Goal: Transaction & Acquisition: Purchase product/service

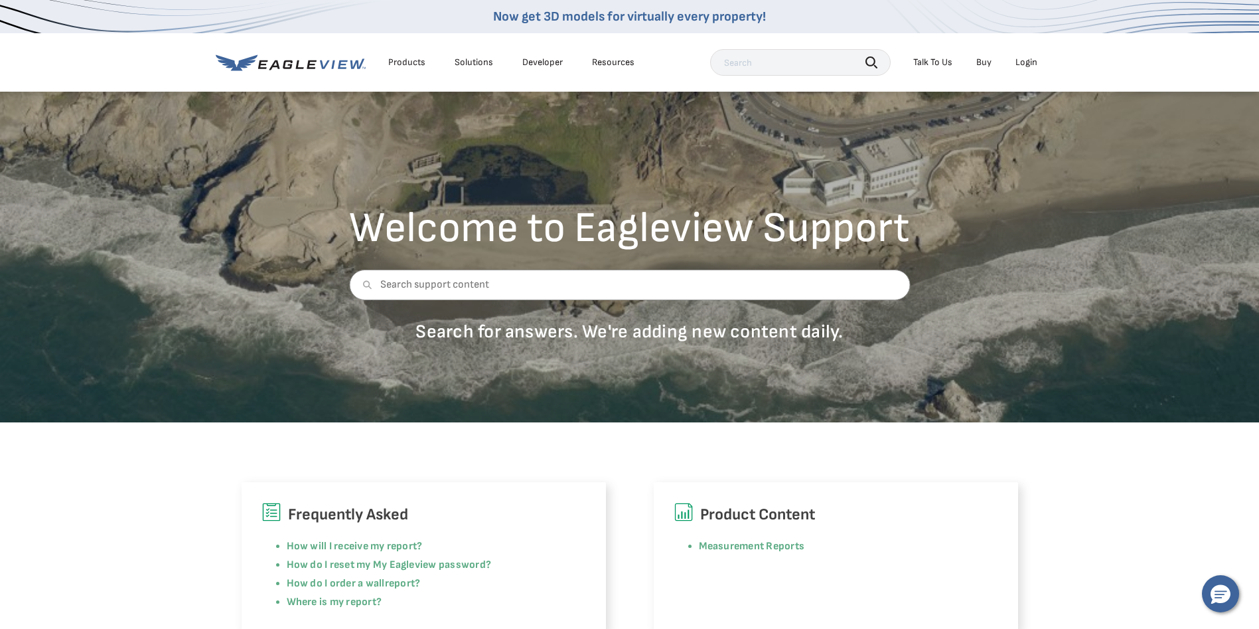
click at [1025, 59] on div "Login" at bounding box center [1026, 62] width 22 height 12
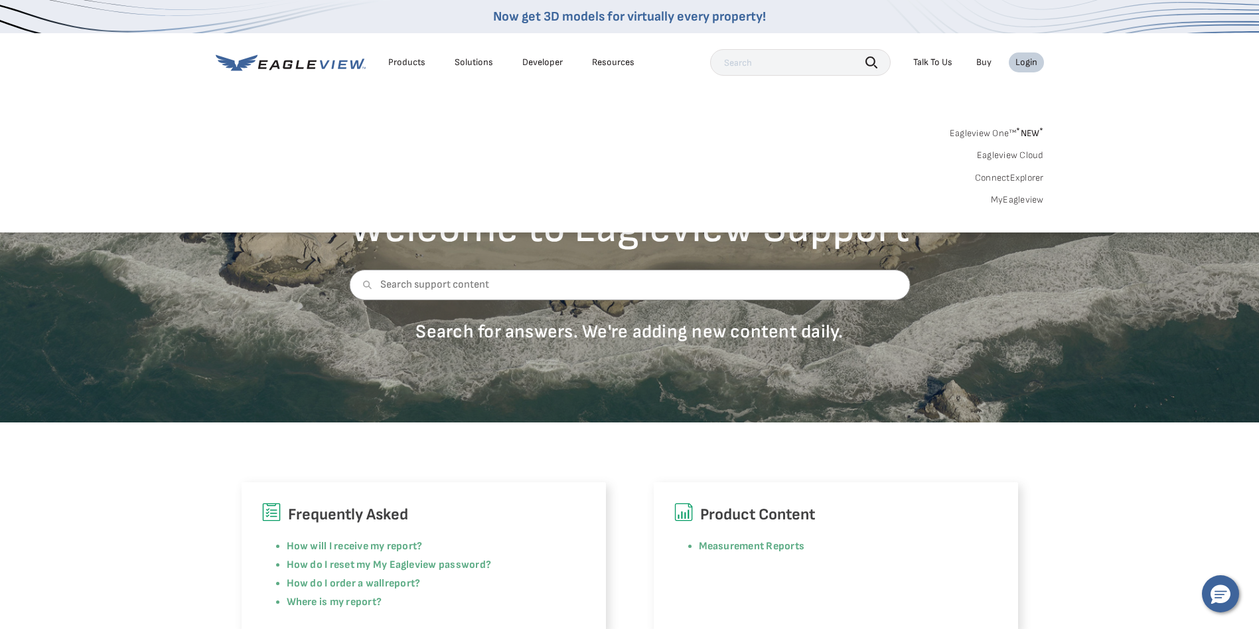
click at [1025, 201] on link "MyEagleview" at bounding box center [1017, 200] width 53 height 12
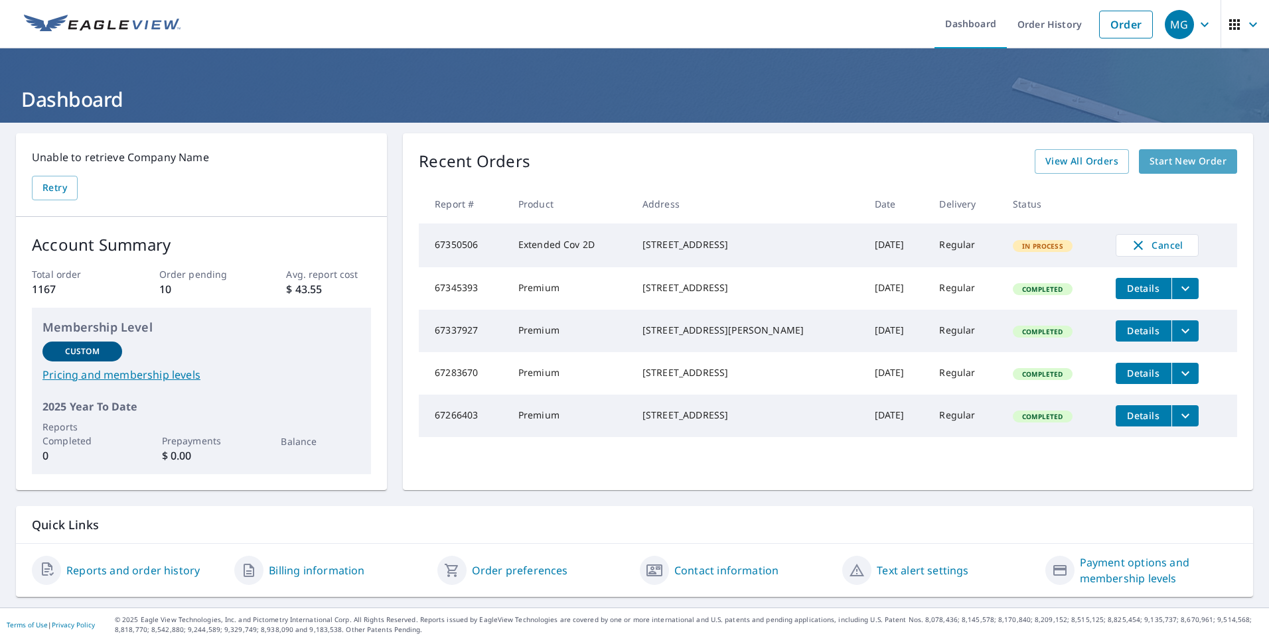
click at [1177, 162] on span "Start New Order" at bounding box center [1188, 161] width 77 height 17
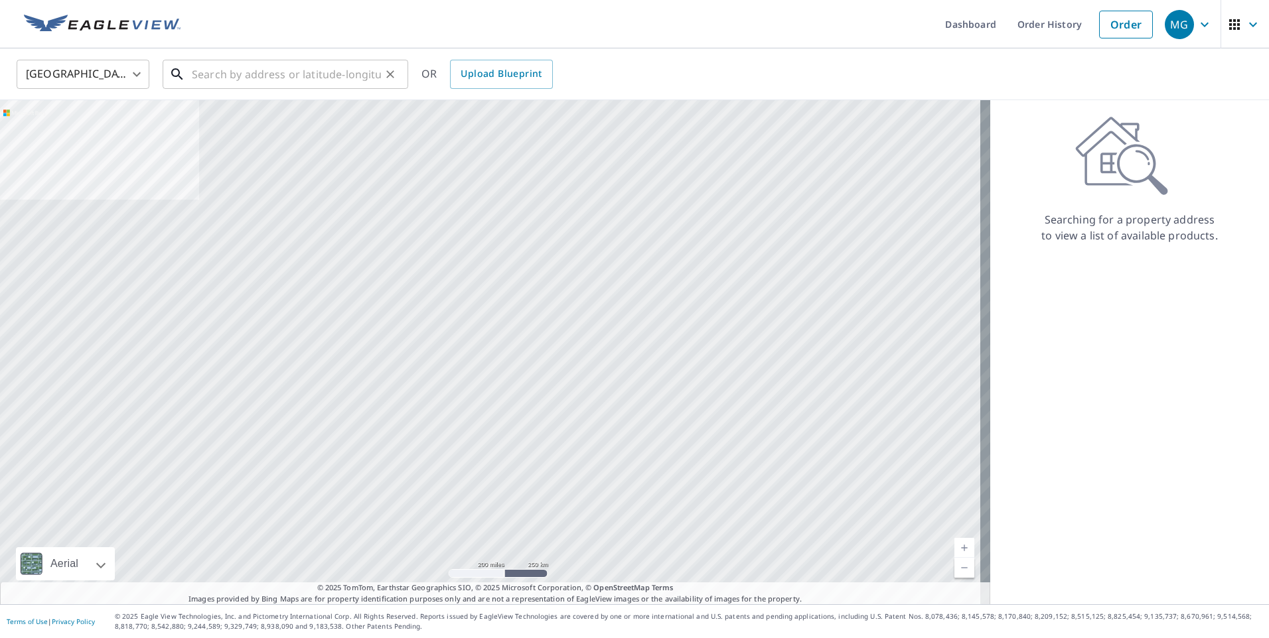
click at [304, 84] on input "text" at bounding box center [286, 74] width 189 height 37
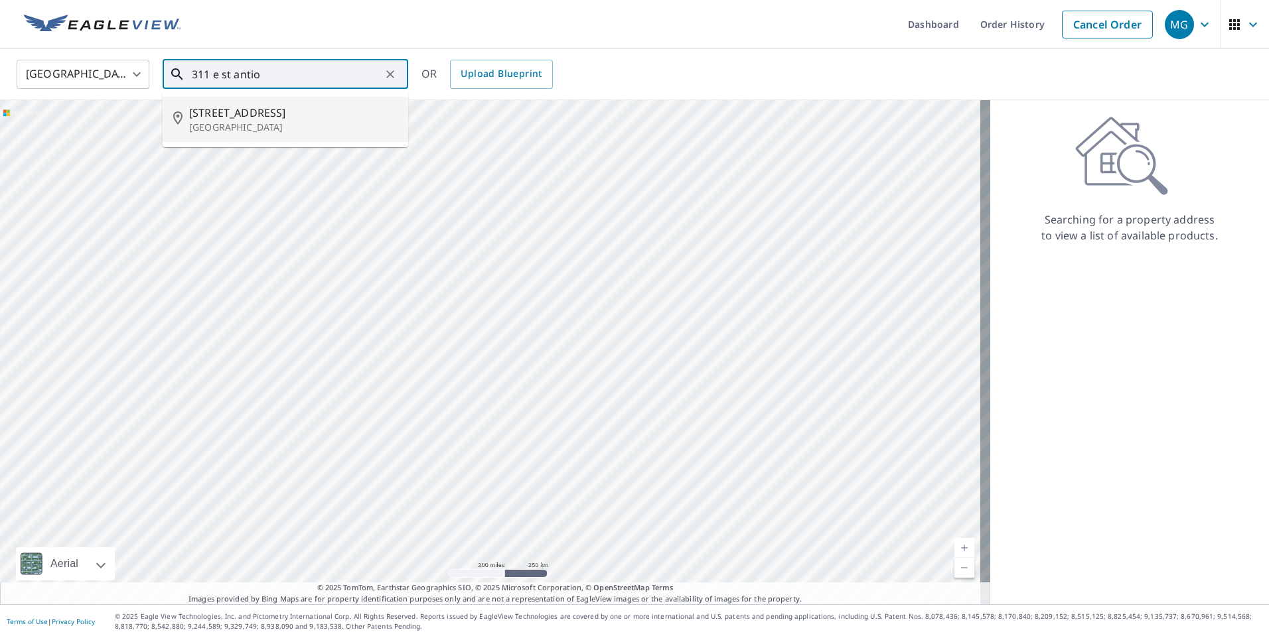
click at [257, 118] on span "311 E St" at bounding box center [293, 113] width 208 height 16
type input "311 E St Antioch, CA 94509"
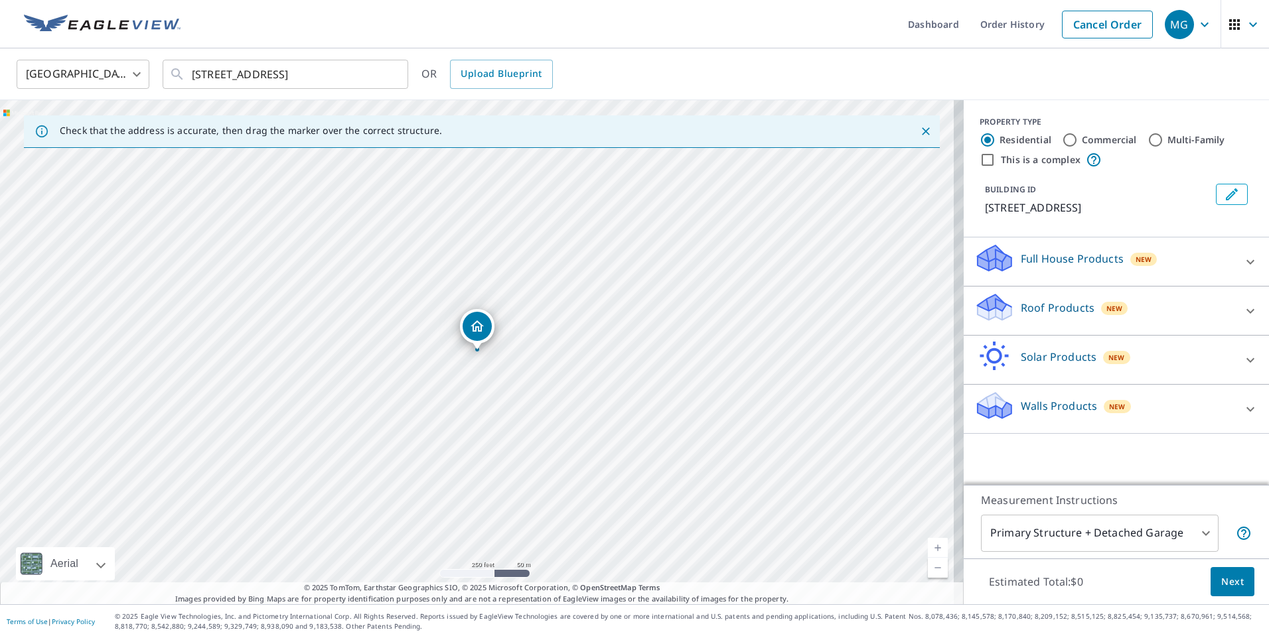
click at [986, 305] on icon at bounding box center [995, 303] width 34 height 17
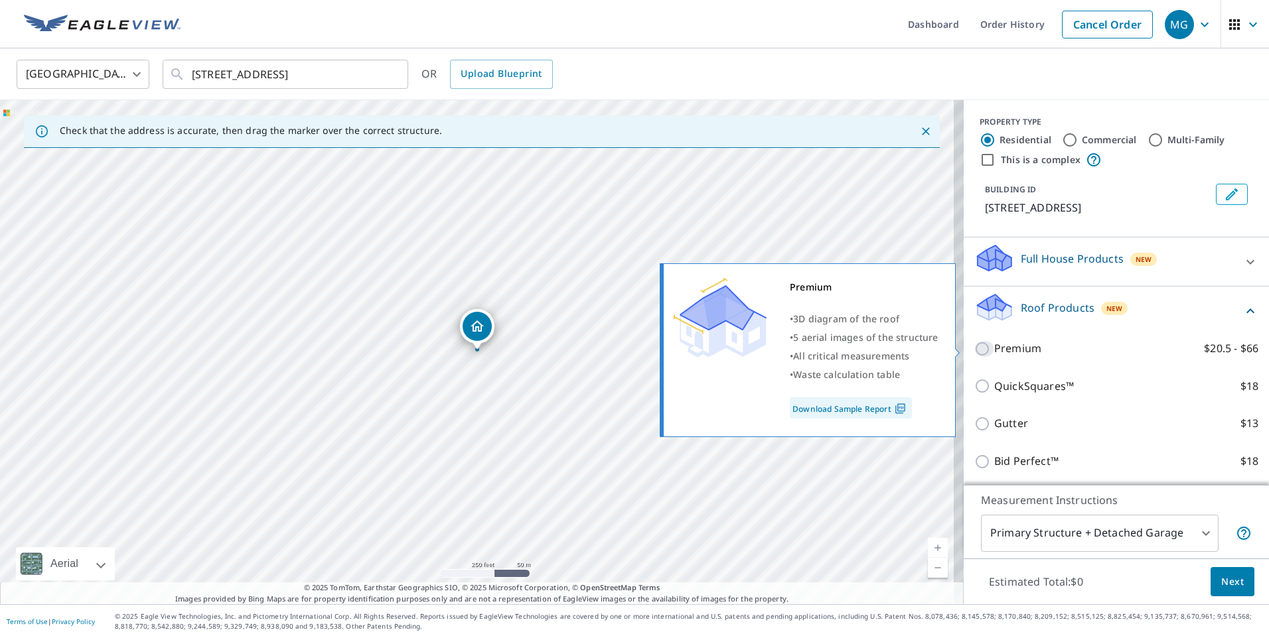
click at [974, 351] on input "Premium $20.5 - $66" at bounding box center [984, 349] width 20 height 16
checkbox input "true"
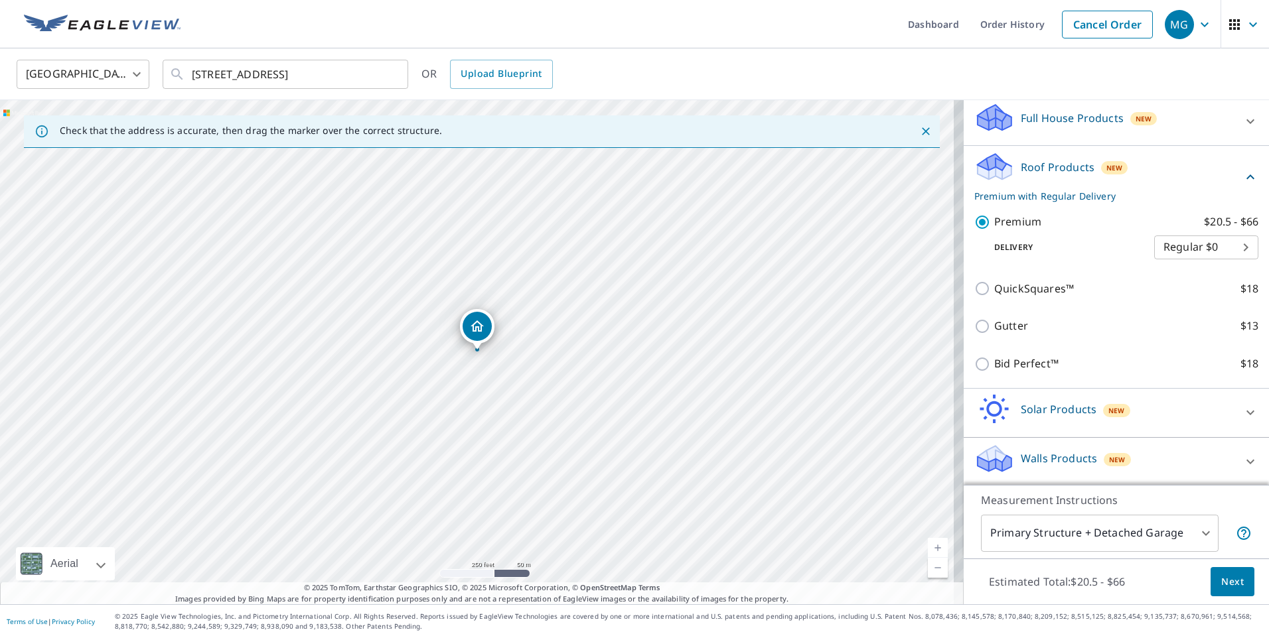
scroll to position [143, 0]
click at [1231, 582] on span "Next" at bounding box center [1232, 582] width 23 height 17
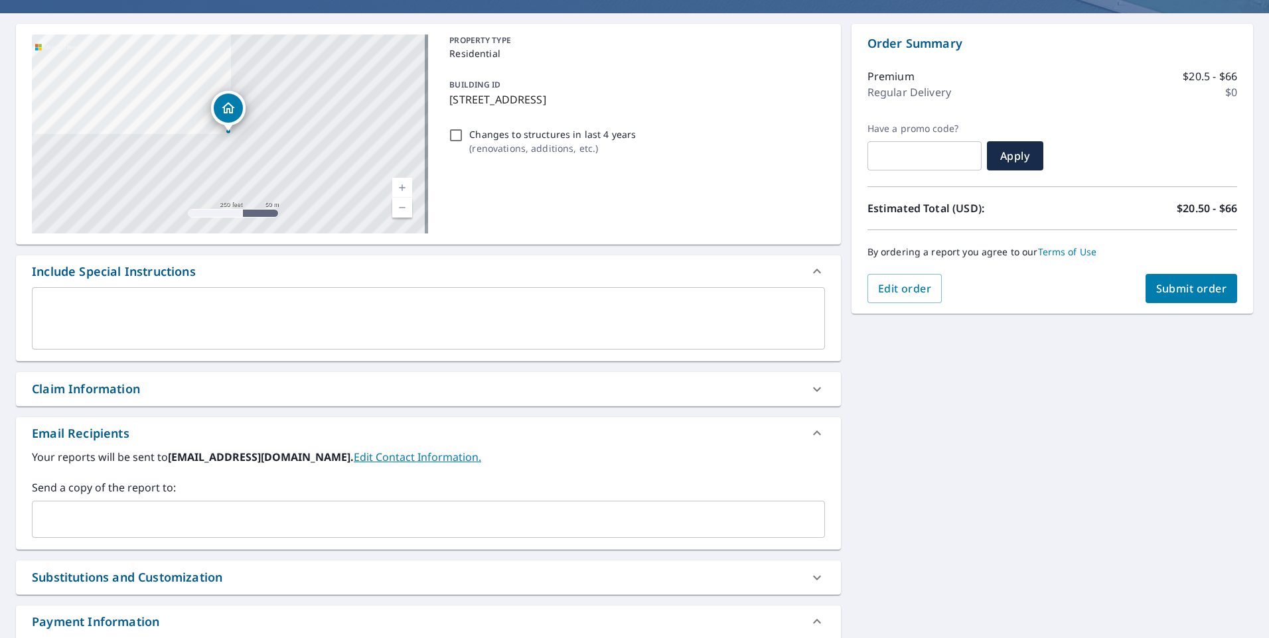
scroll to position [133, 0]
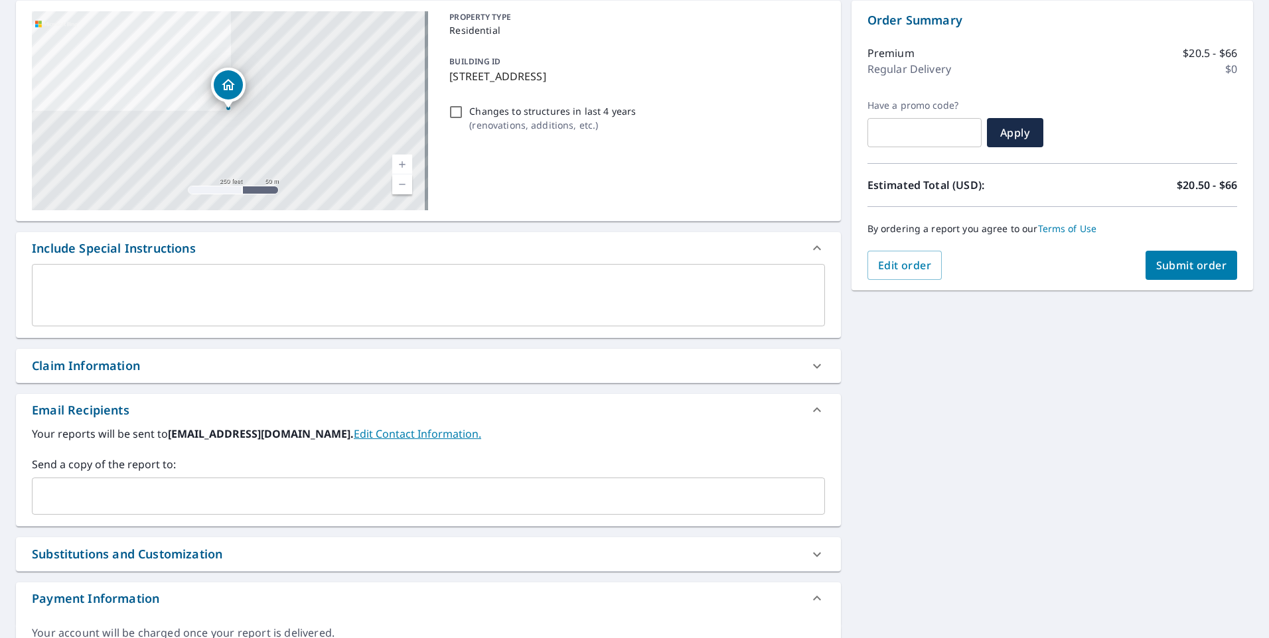
click at [114, 371] on div "Claim Information" at bounding box center [86, 366] width 108 height 18
checkbox input "true"
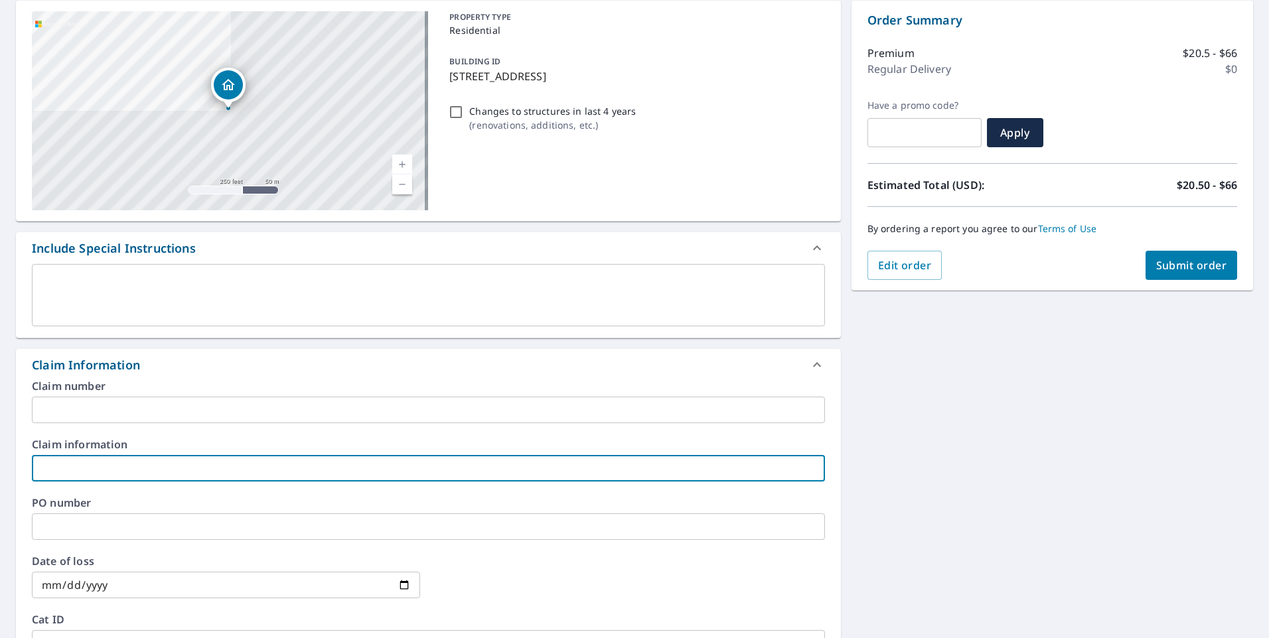
click at [110, 471] on input "text" at bounding box center [428, 468] width 793 height 27
type input "c"
checkbox input "true"
type input "CH Roof"
checkbox input "true"
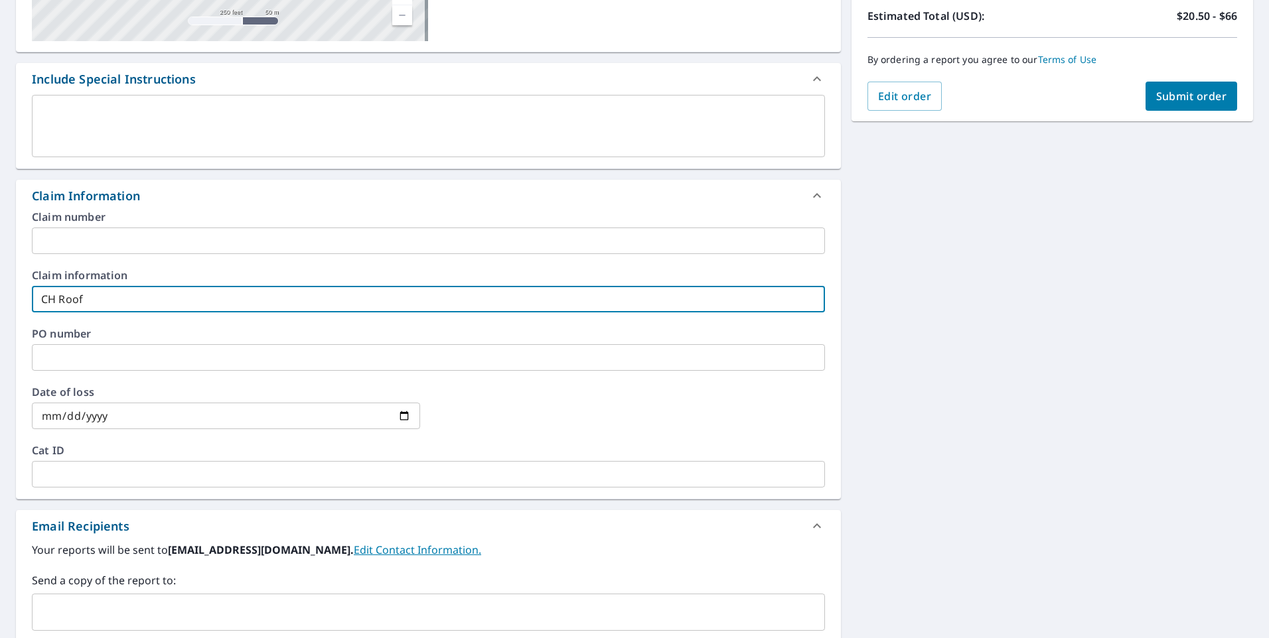
scroll to position [465, 0]
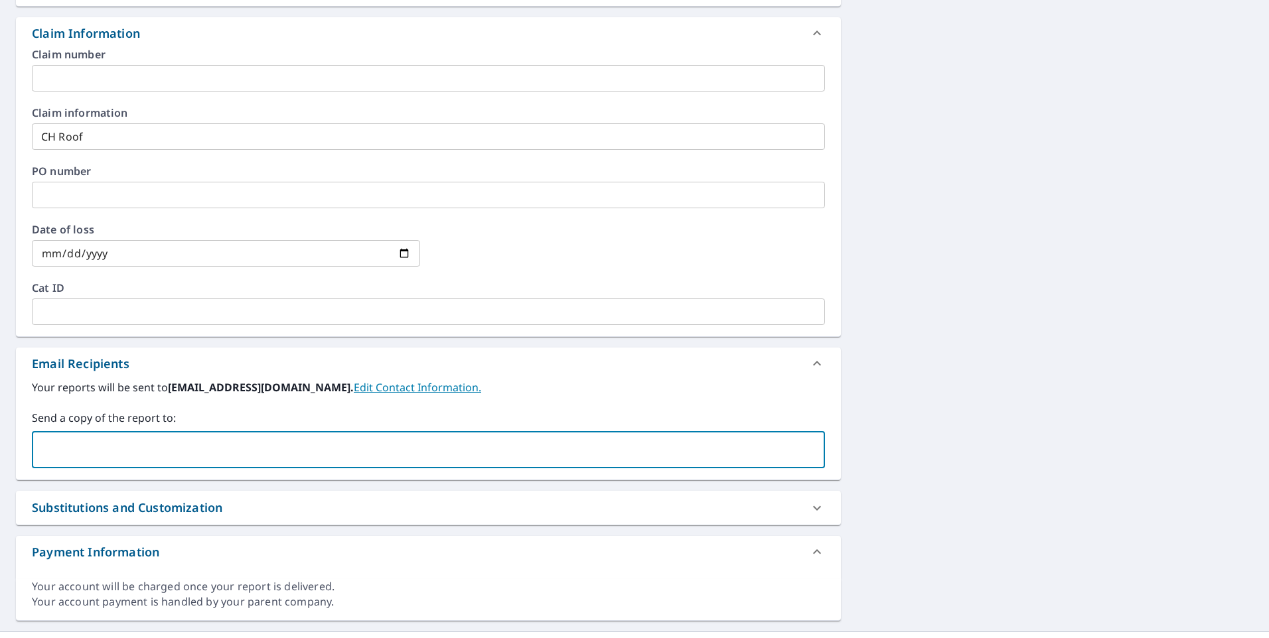
click at [116, 445] on input "text" at bounding box center [418, 449] width 761 height 25
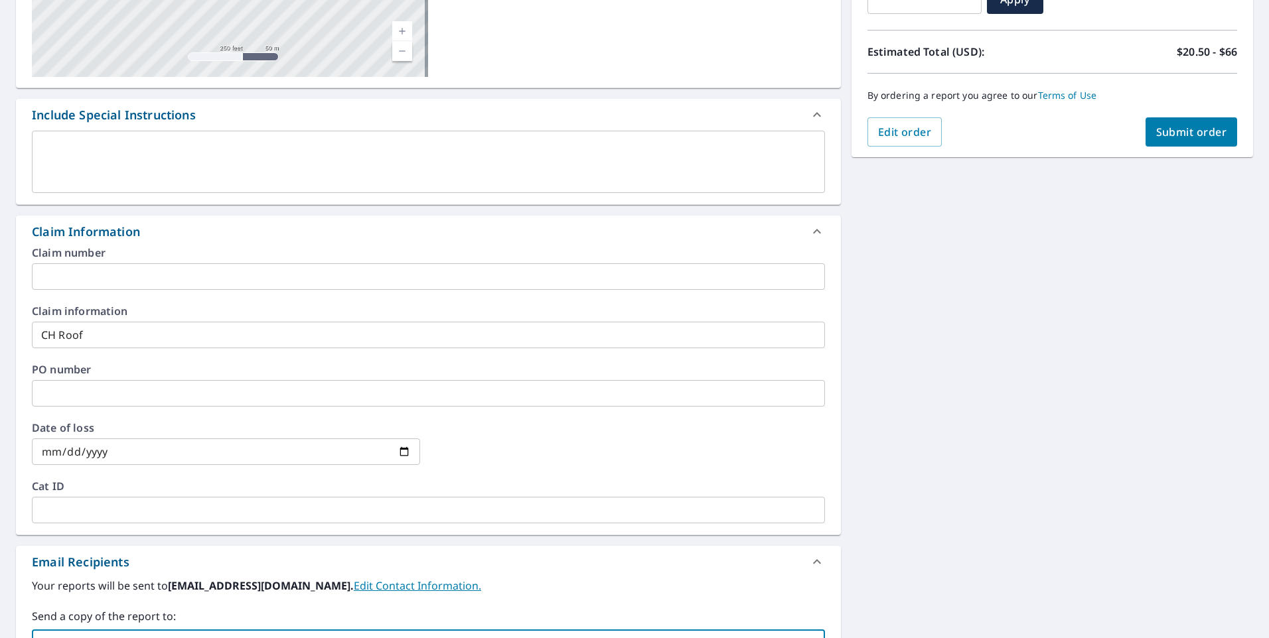
scroll to position [199, 0]
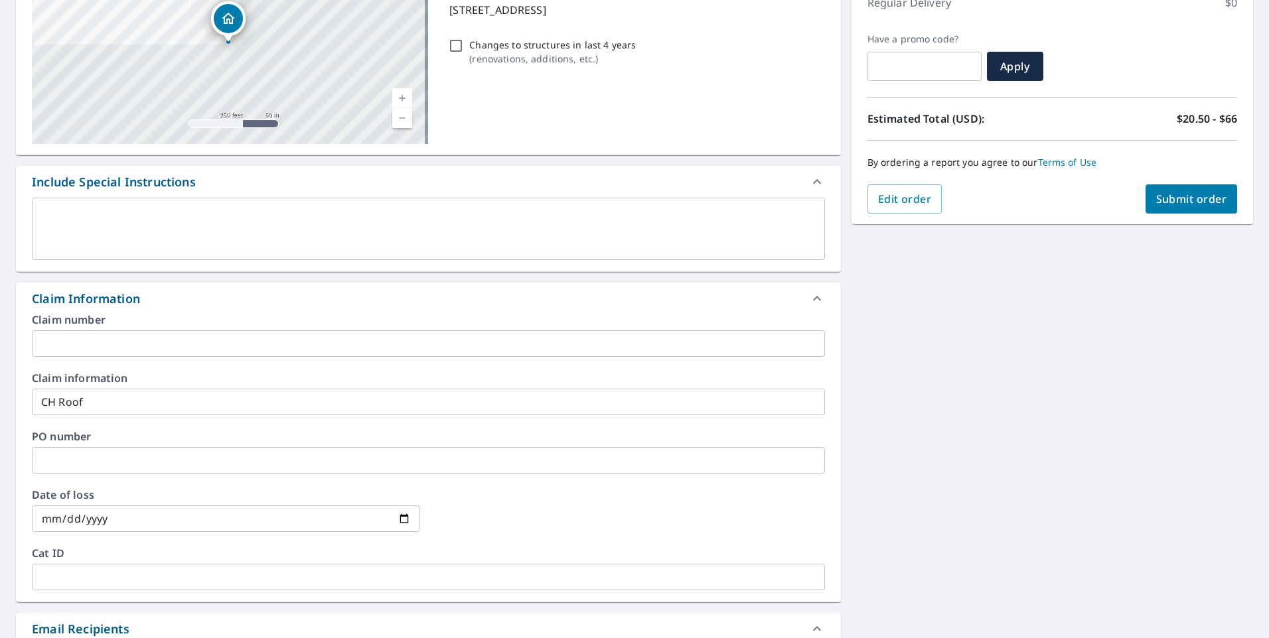
type input "wayne.mazzei@abcsupply.com"
click at [1203, 204] on span "Submit order" at bounding box center [1191, 199] width 71 height 15
checkbox input "true"
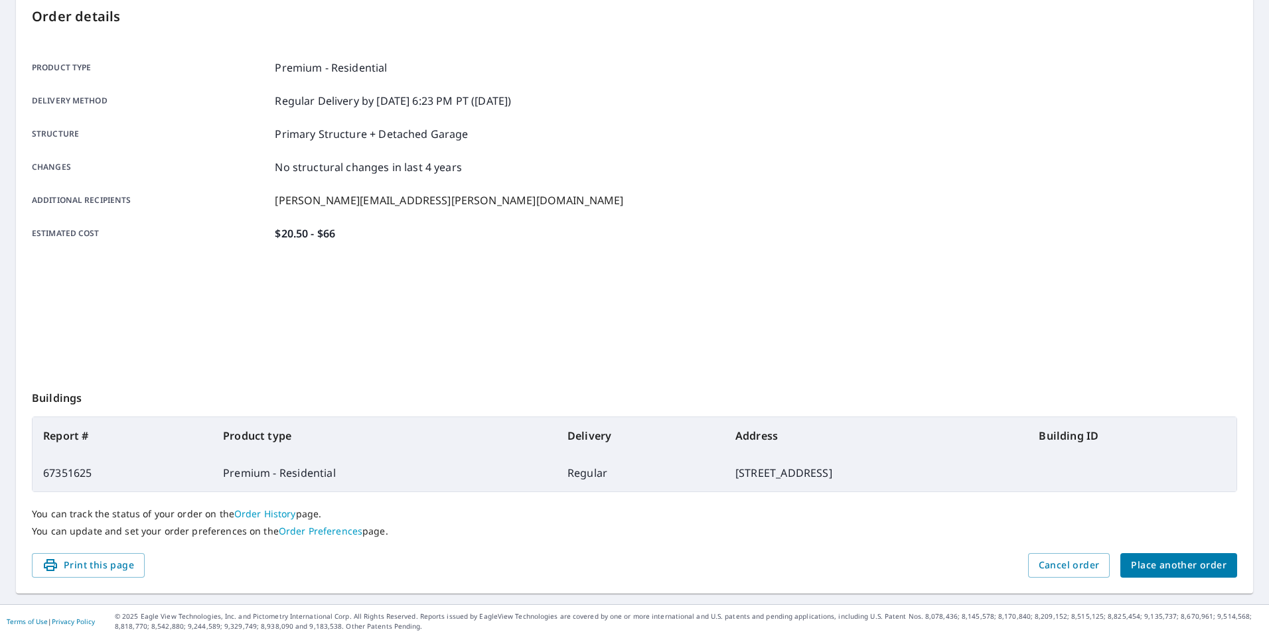
scroll to position [143, 0]
